Goal: Find specific page/section: Find specific page/section

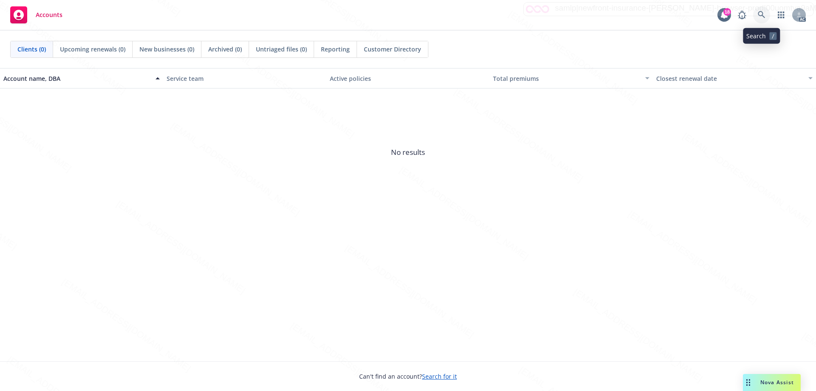
click at [763, 14] on icon at bounding box center [761, 14] width 7 height 7
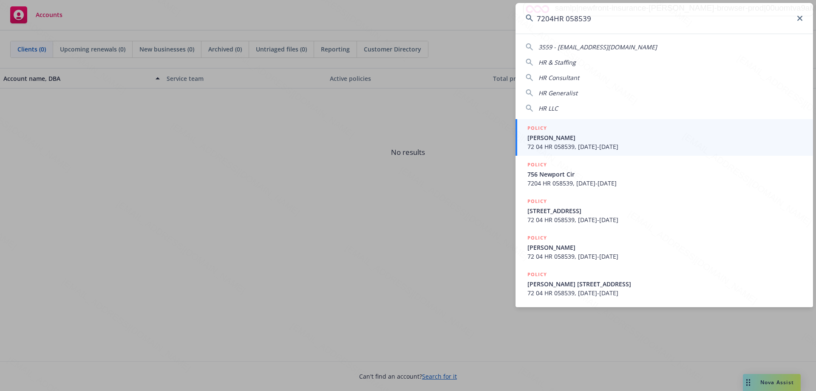
type input "7204HR 058539"
click at [567, 146] on span "72 04 HR 058539, [DATE]-[DATE]" at bounding box center [665, 146] width 275 height 9
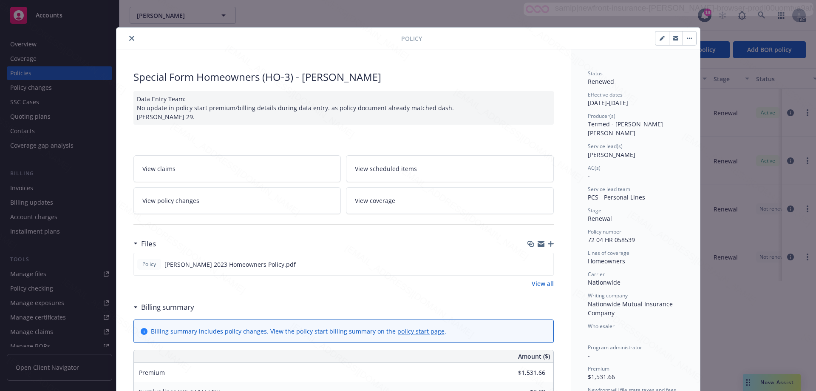
click at [136, 36] on div at bounding box center [260, 38] width 281 height 10
click at [130, 38] on icon "close" at bounding box center [131, 38] width 5 height 5
